Goal: Task Accomplishment & Management: Use online tool/utility

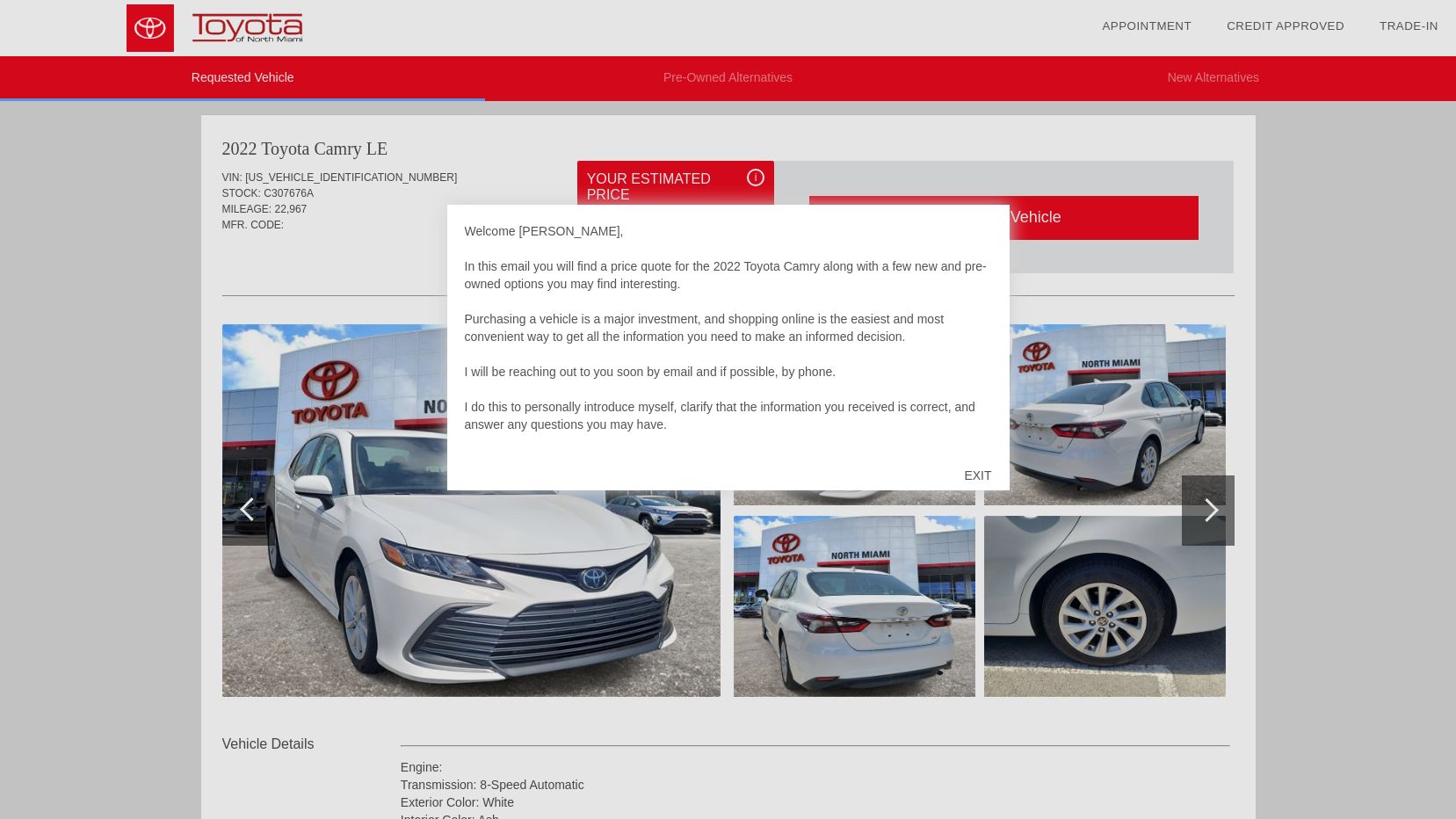
click at [980, 479] on div "EXIT" at bounding box center [977, 475] width 63 height 53
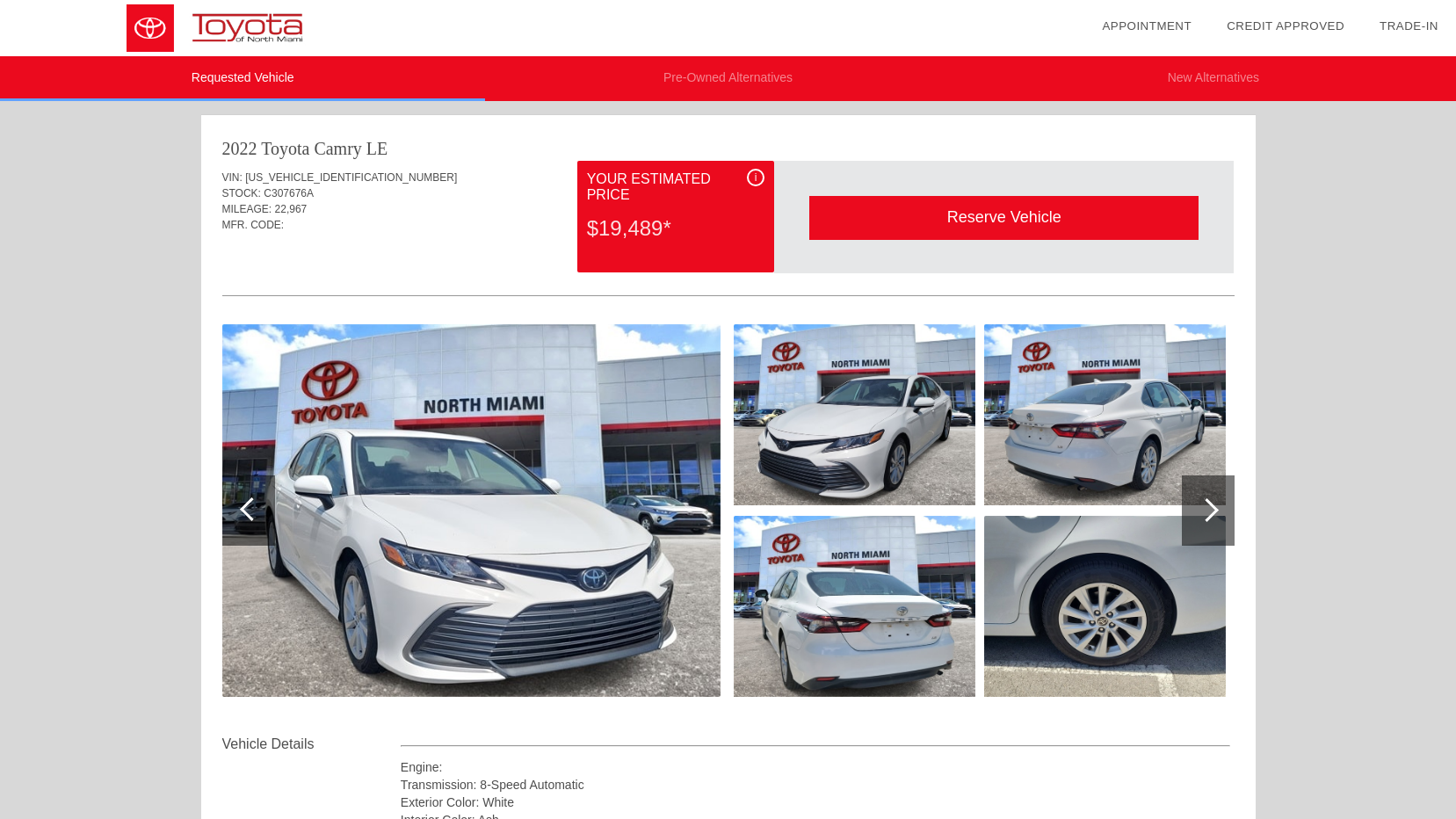
click at [1209, 516] on div at bounding box center [1208, 510] width 24 height 24
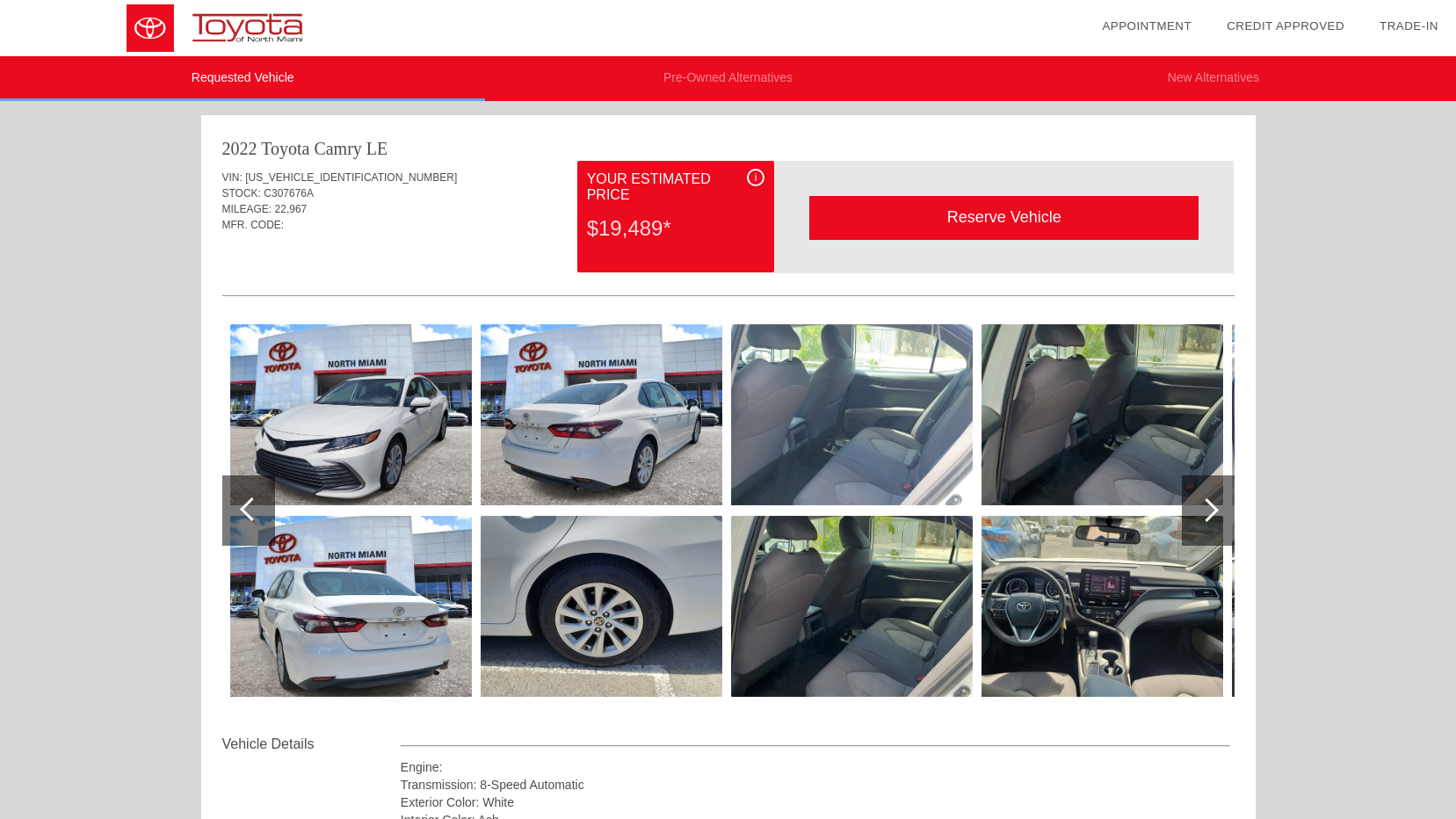
click at [1209, 516] on div at bounding box center [1208, 510] width 24 height 24
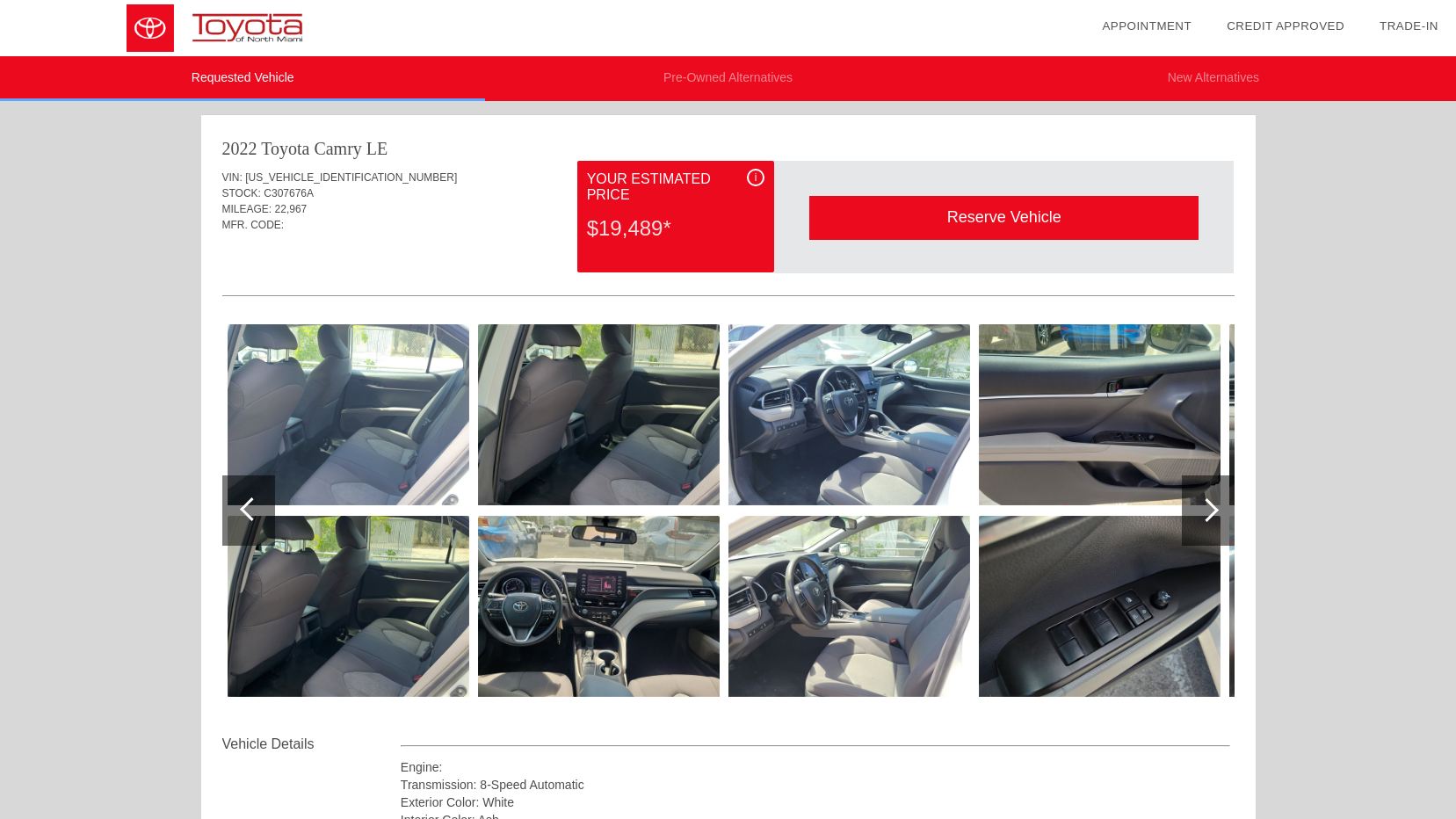
click at [1207, 518] on div at bounding box center [1208, 510] width 24 height 24
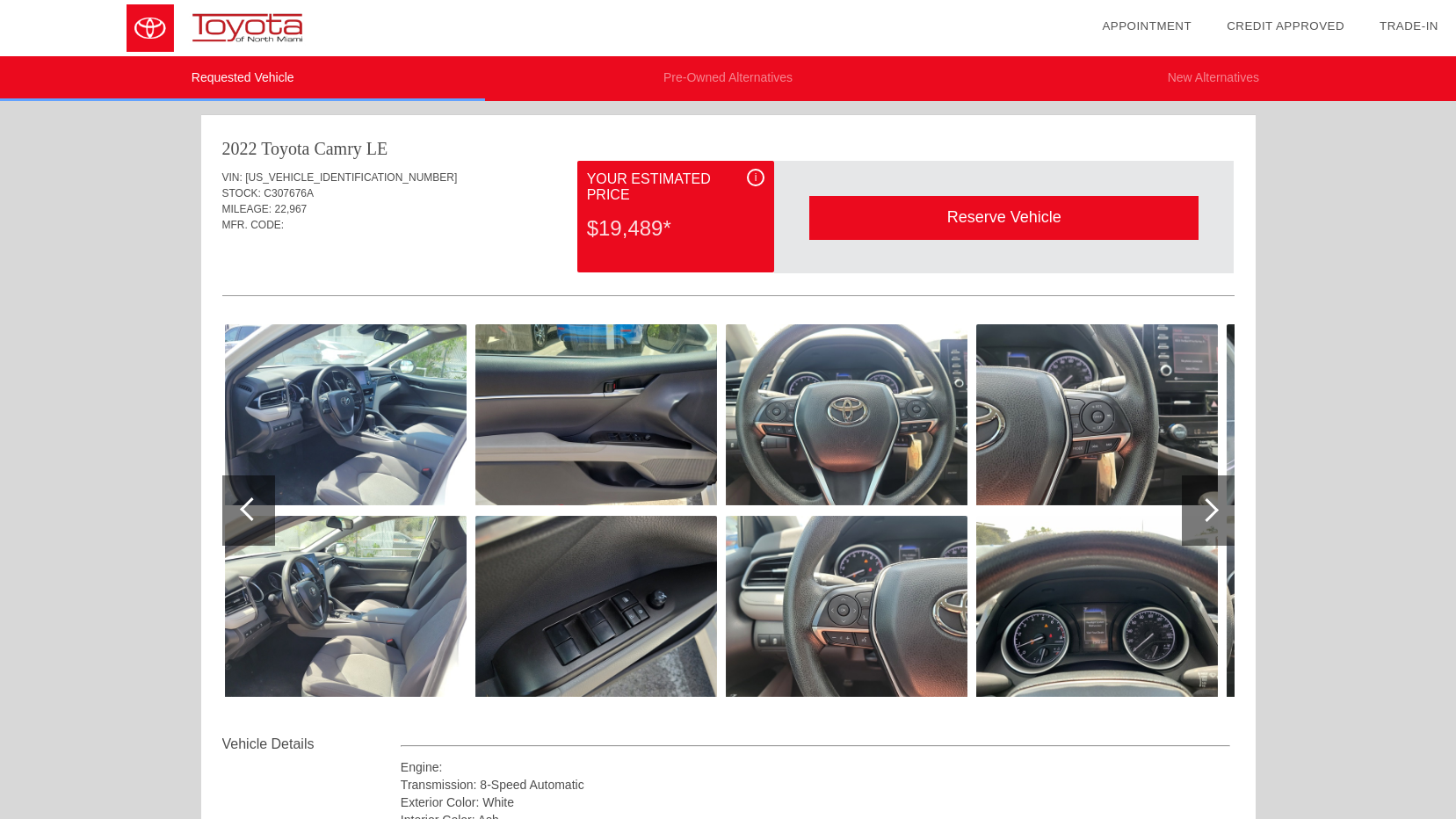
click at [1206, 521] on div at bounding box center [1208, 510] width 24 height 24
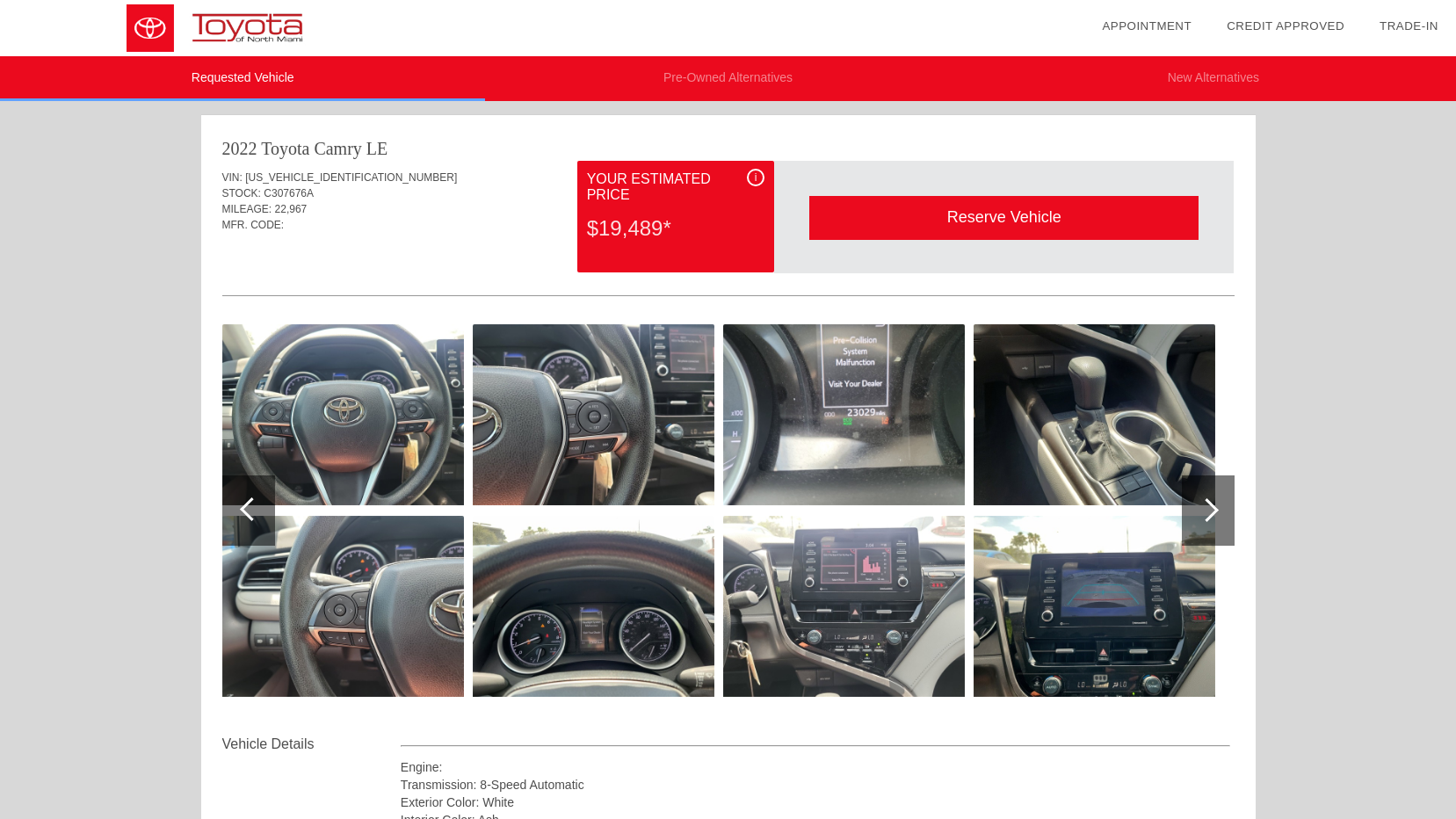
click at [1206, 523] on div at bounding box center [1208, 510] width 53 height 71
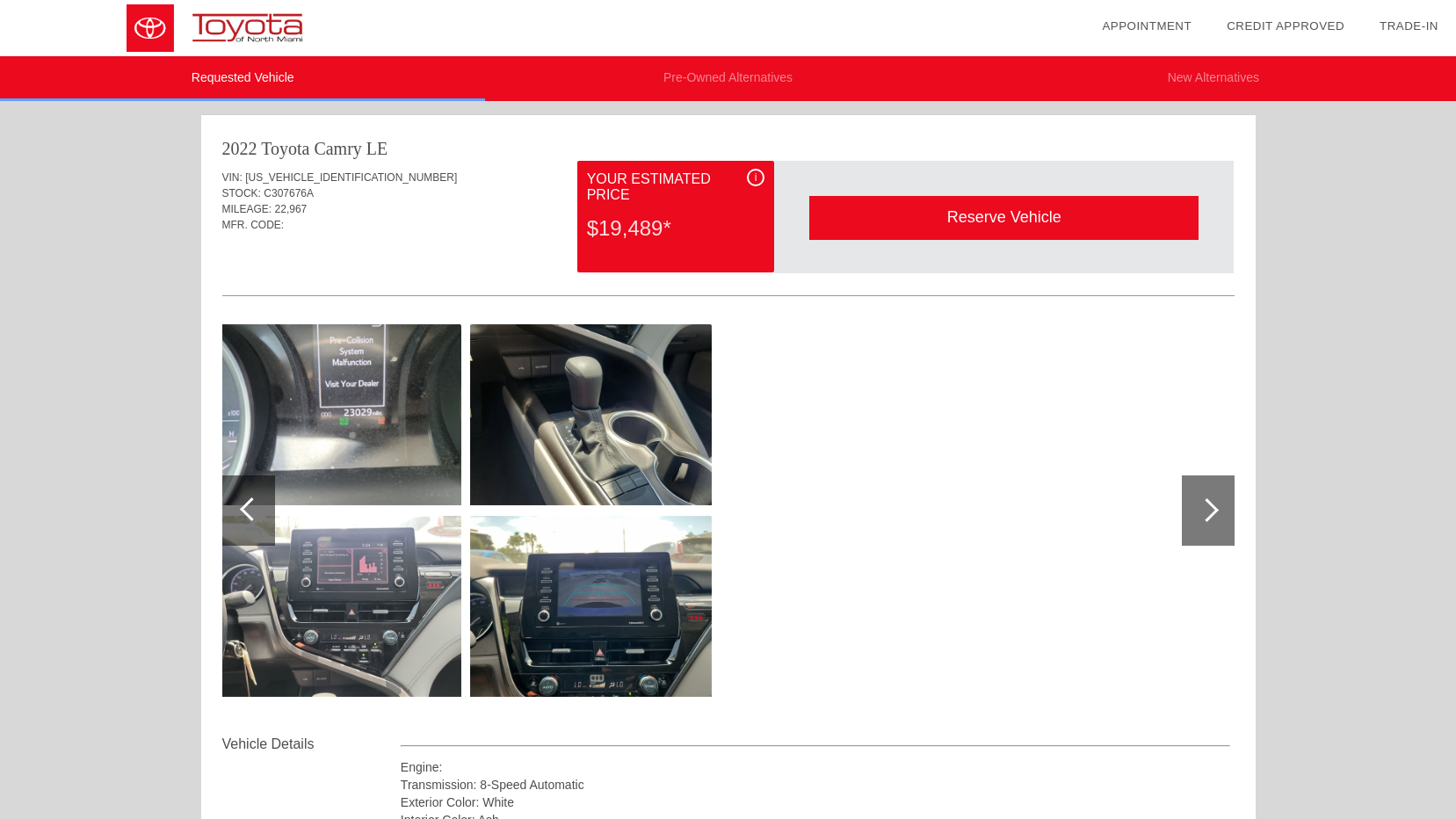
click at [1206, 526] on div at bounding box center [1208, 510] width 53 height 71
click at [1219, 505] on div at bounding box center [1208, 510] width 53 height 71
click at [243, 513] on div at bounding box center [251, 509] width 24 height 24
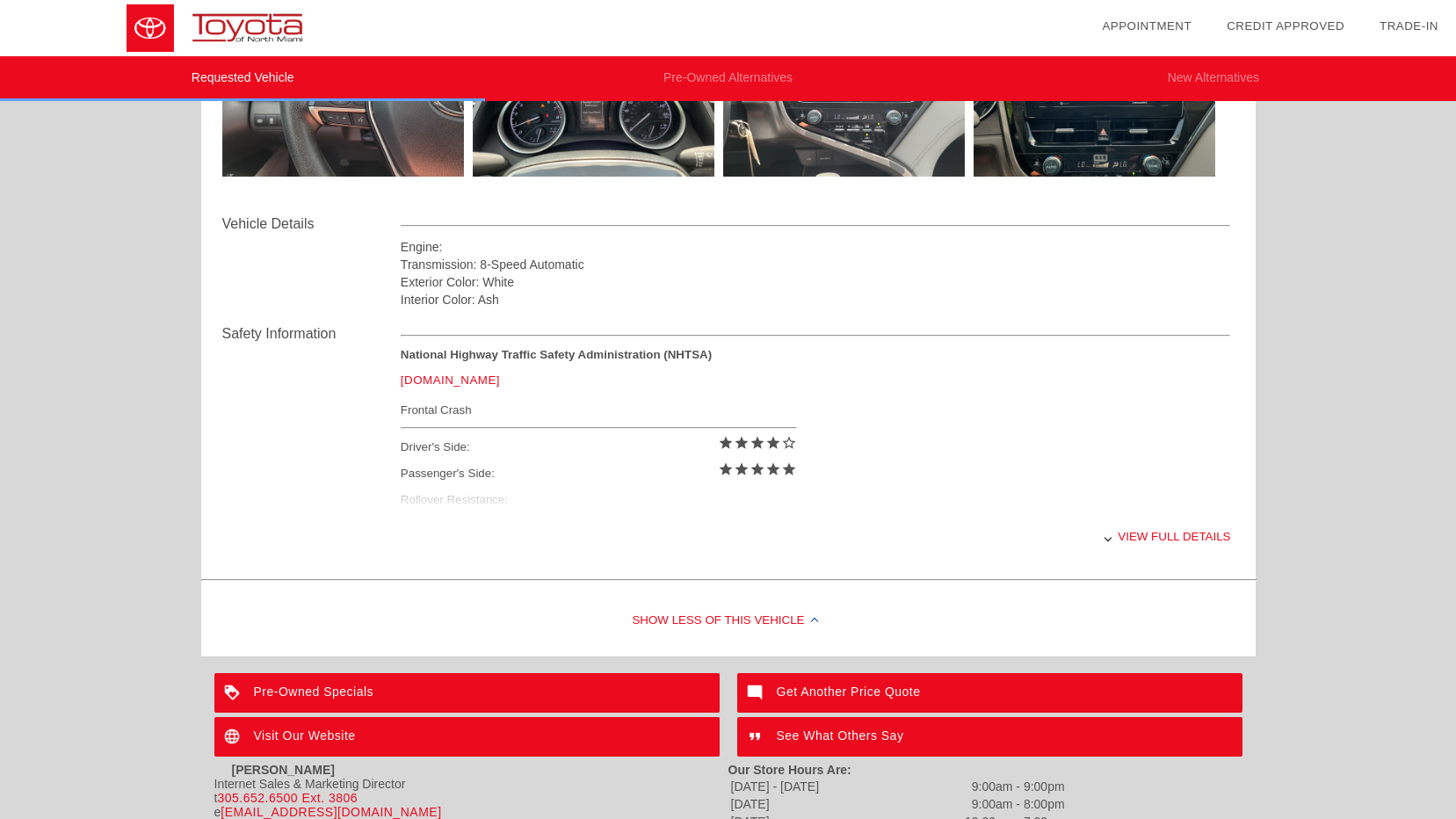
scroll to position [522, 0]
